Goal: Task Accomplishment & Management: Use online tool/utility

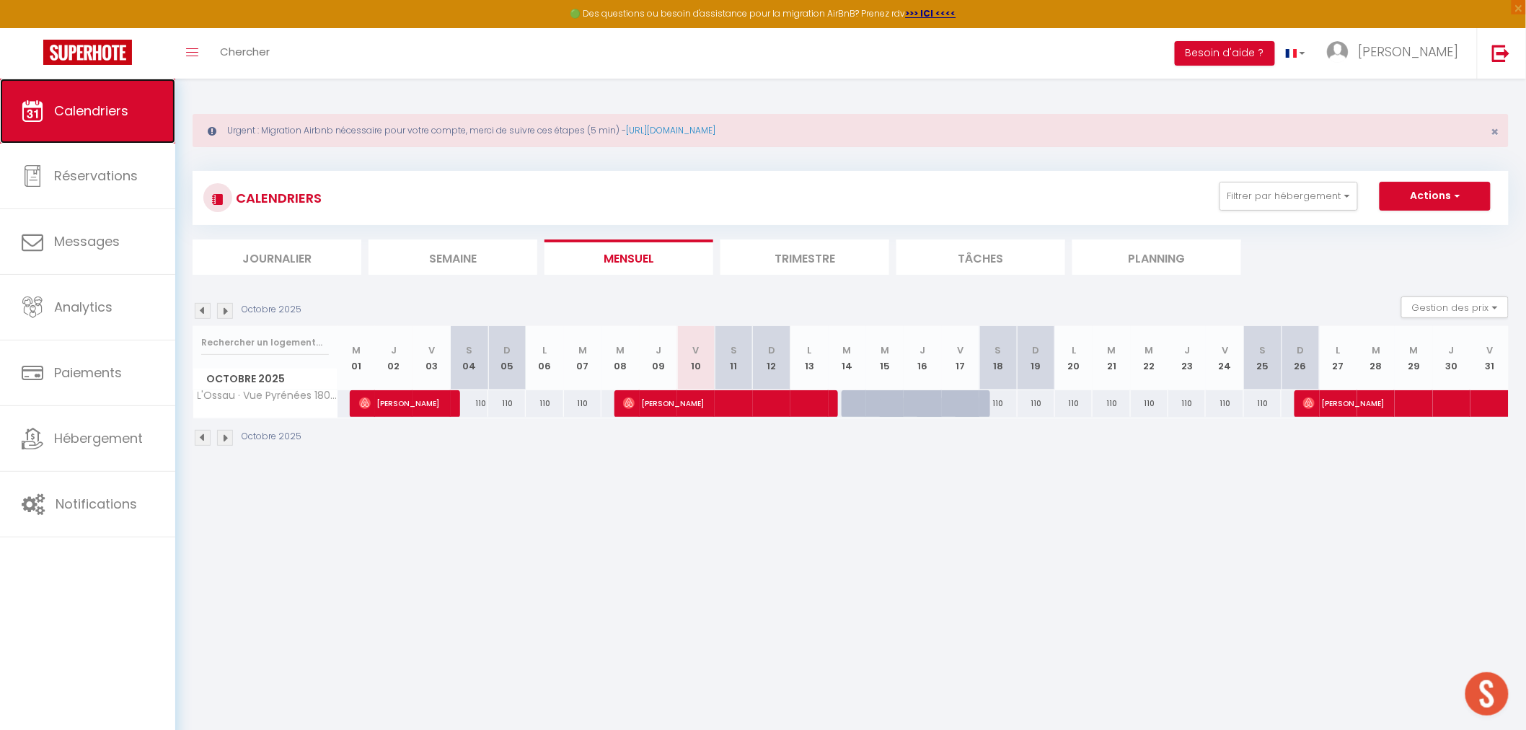
click at [107, 111] on span "Calendriers" at bounding box center [91, 111] width 74 height 18
click at [1349, 199] on button "Filtrer par hébergement" at bounding box center [1289, 196] width 138 height 29
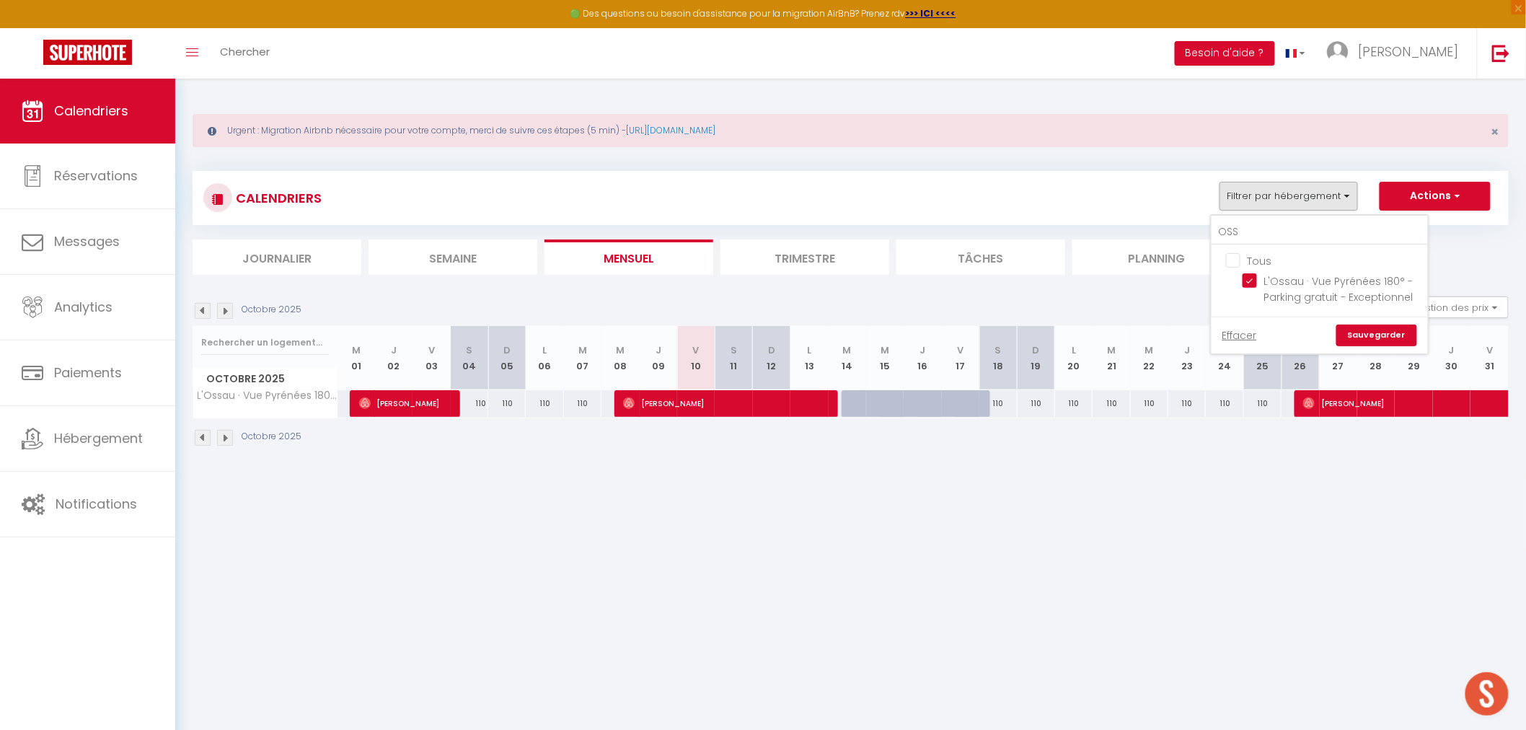
click at [1238, 258] on input "Tous" at bounding box center [1334, 259] width 216 height 14
checkbox input "true"
click at [1278, 232] on input "OSS" at bounding box center [1320, 232] width 216 height 26
type input "O"
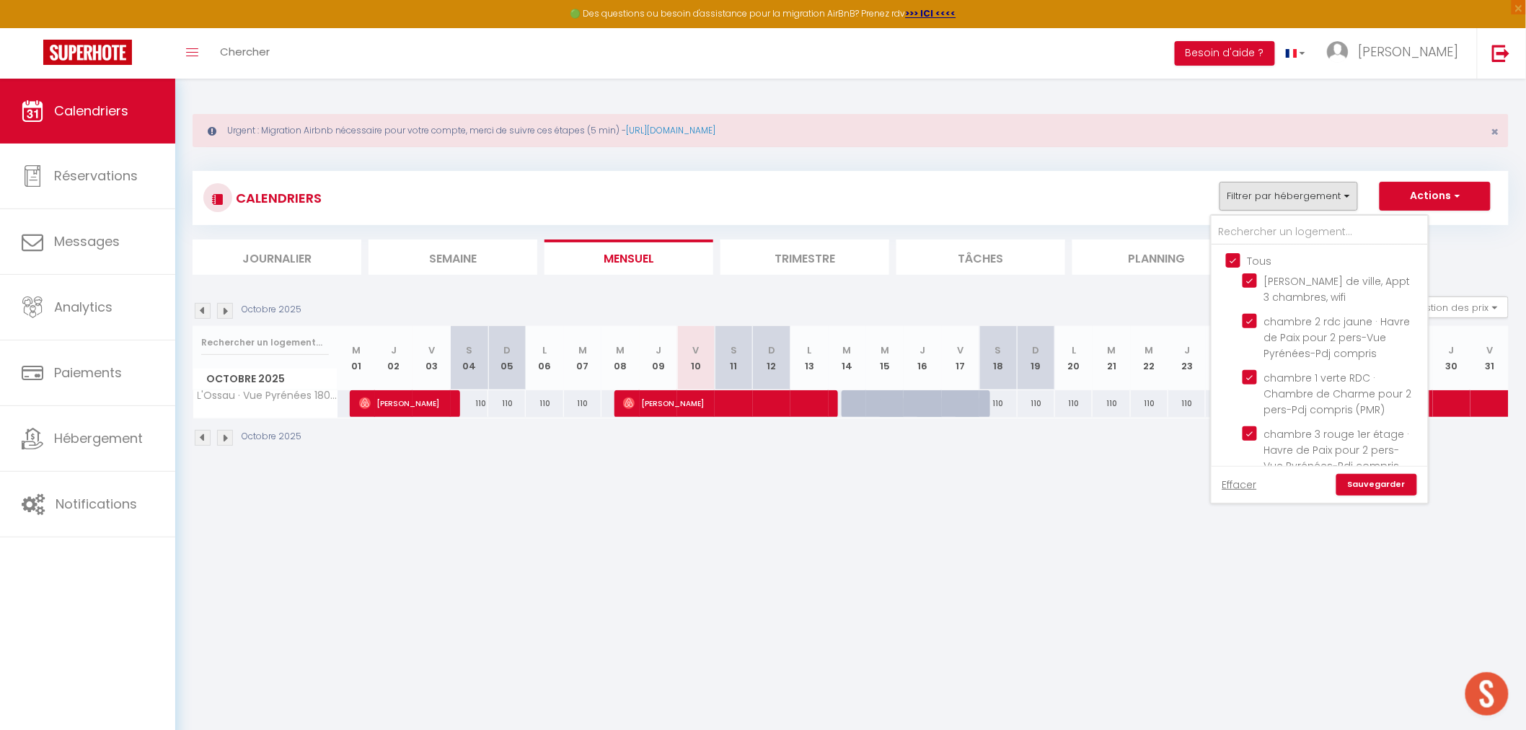
click at [1394, 482] on link "Sauvegarder" at bounding box center [1376, 485] width 81 height 22
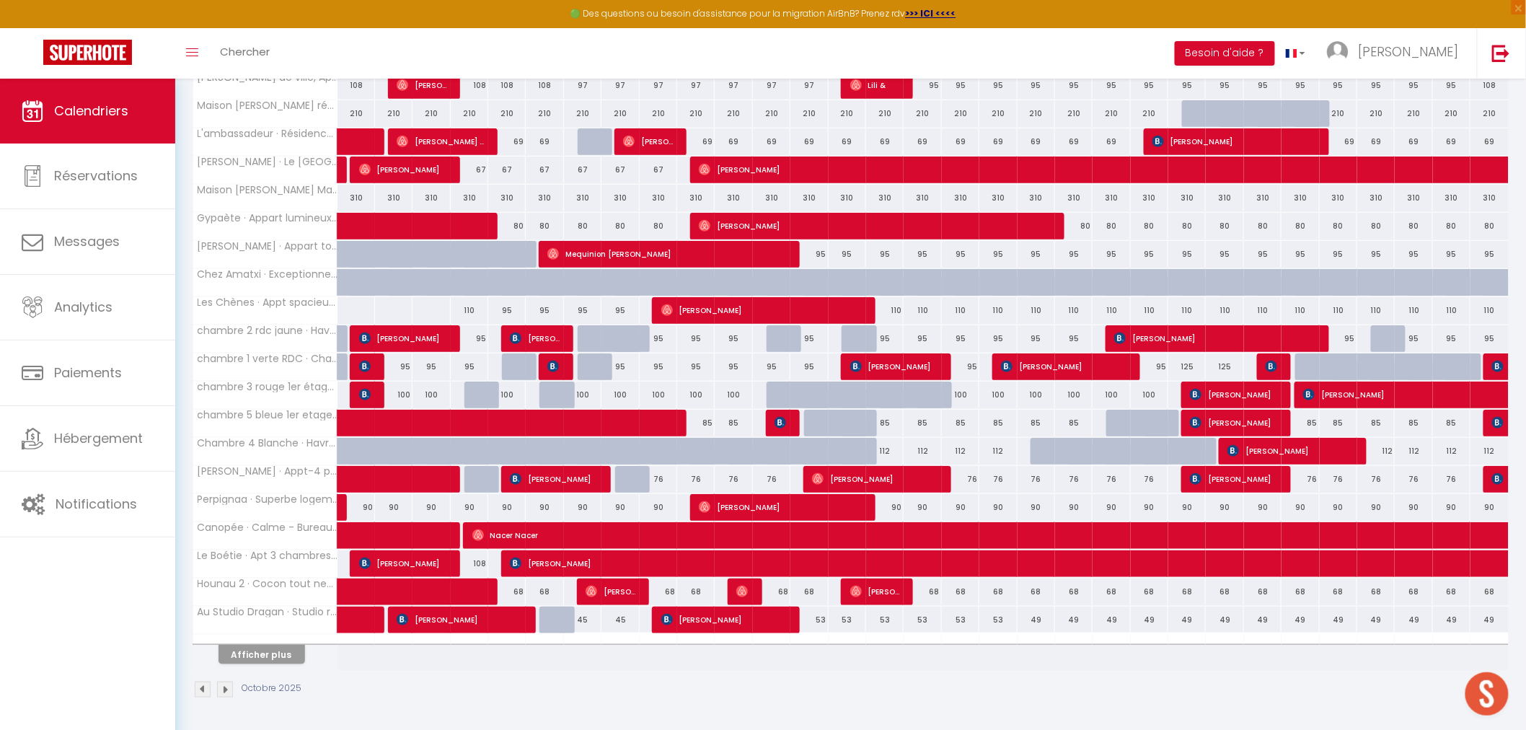
scroll to position [319, 0]
click at [286, 653] on button "Afficher plus" at bounding box center [262, 654] width 87 height 19
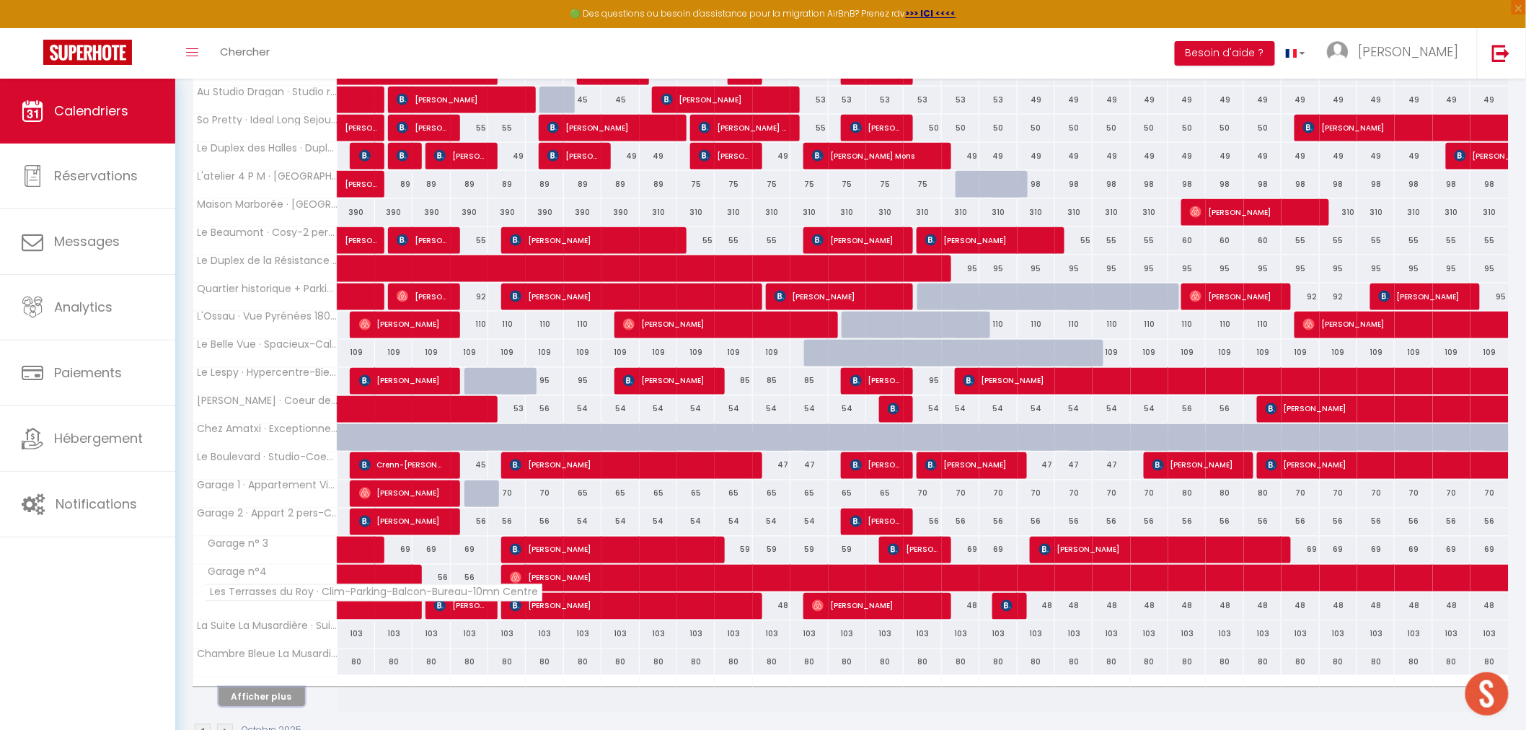
scroll to position [881, 0]
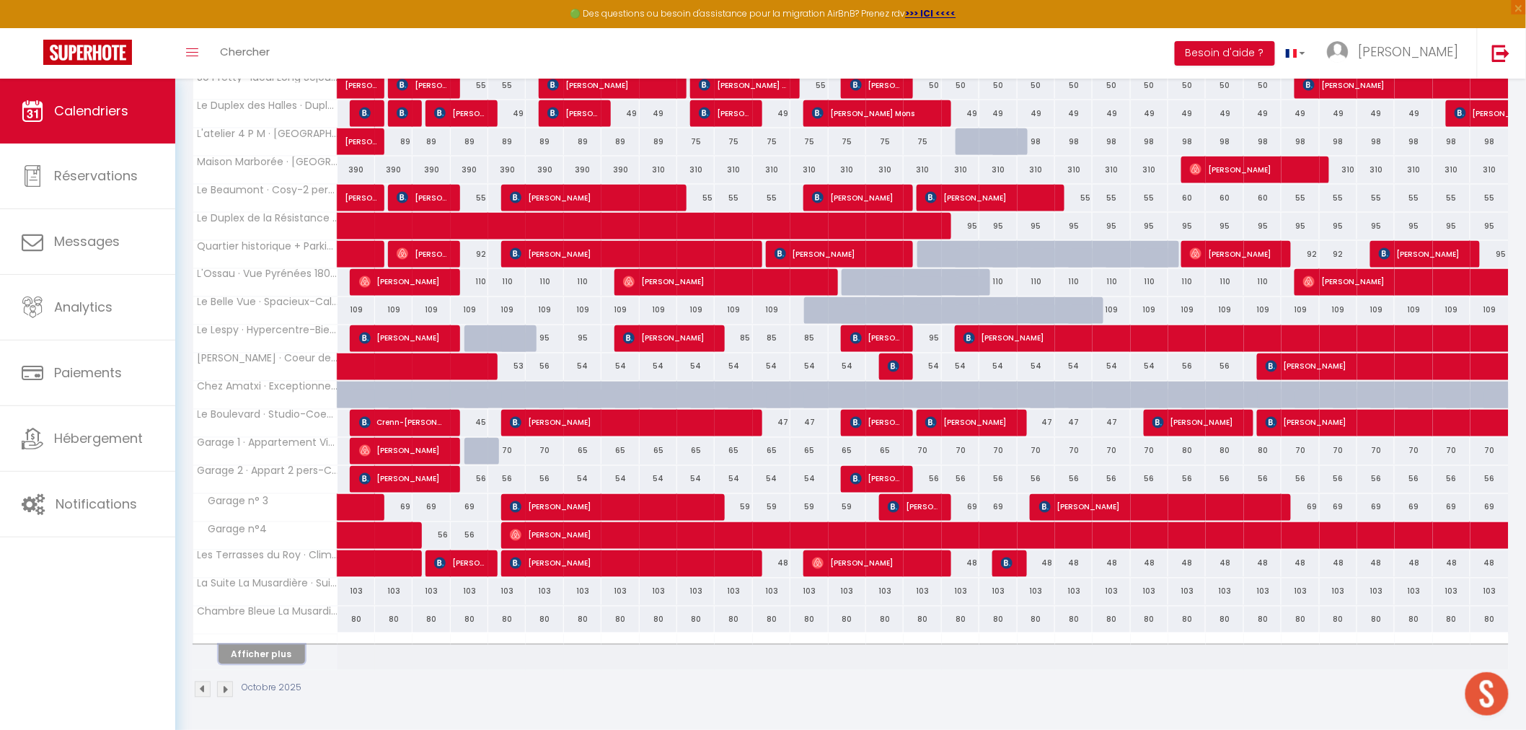
click at [291, 664] on button "Afficher plus" at bounding box center [262, 654] width 87 height 19
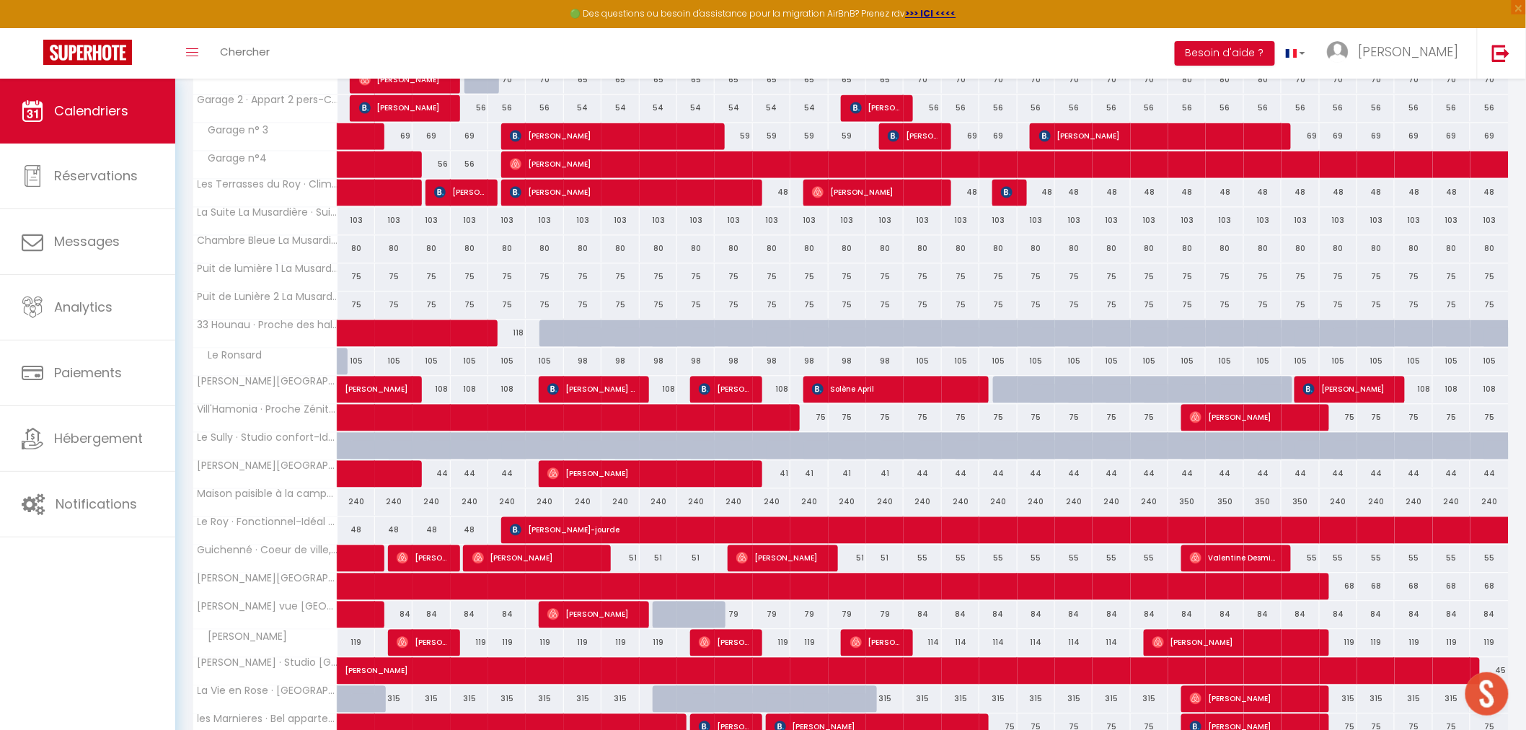
scroll to position [1328, 0]
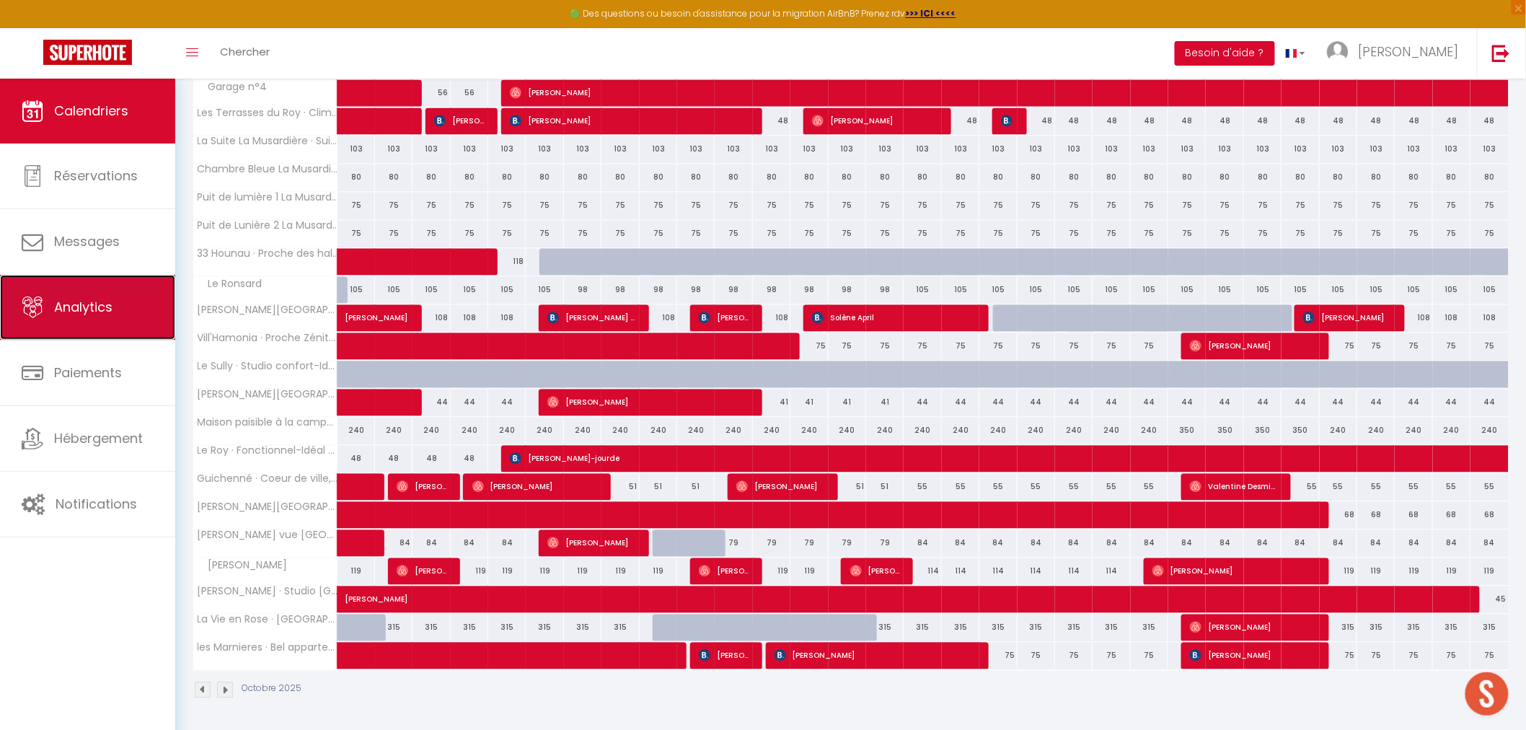
click at [110, 310] on span "Analytics" at bounding box center [83, 307] width 58 height 18
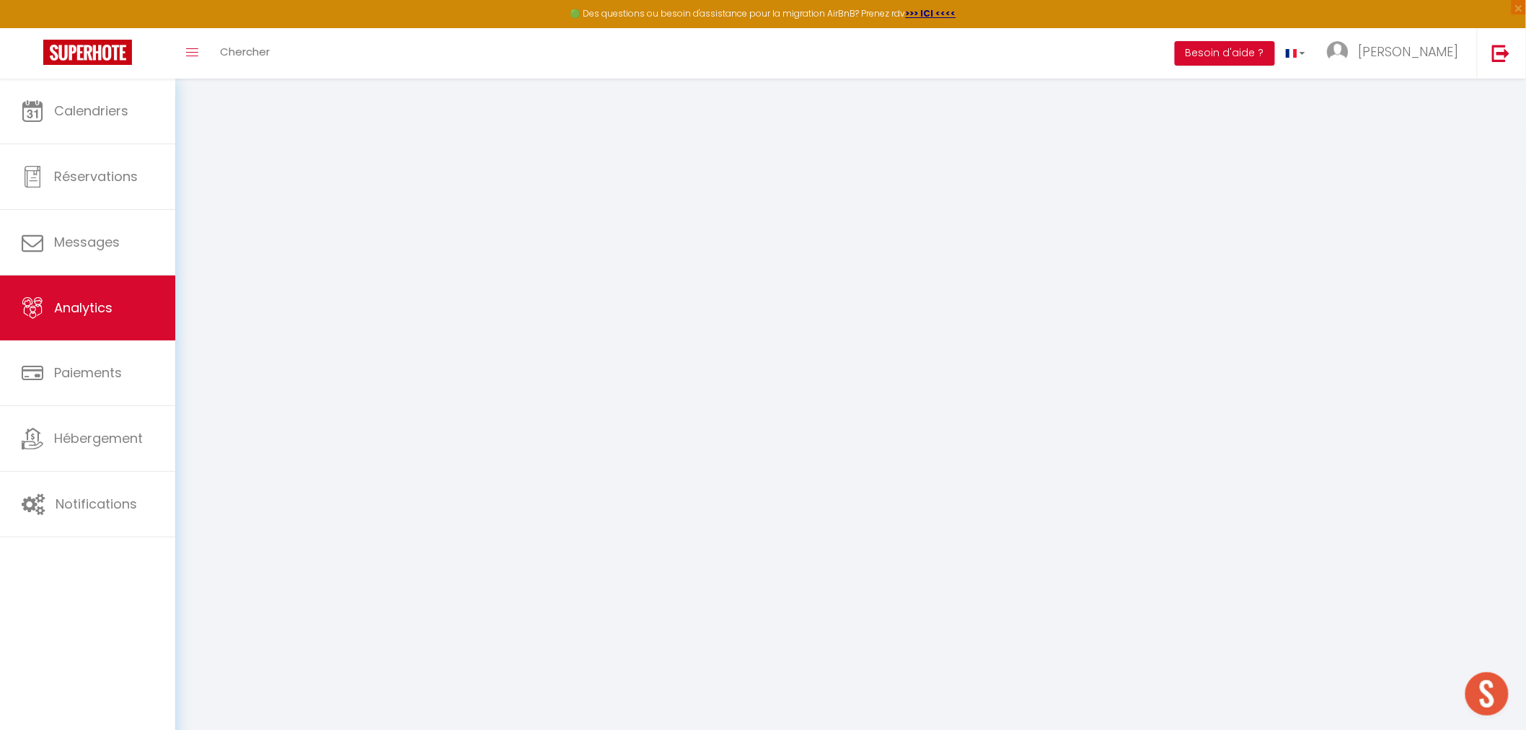
select select "2025"
select select "10"
